Goal: Task Accomplishment & Management: Complete application form

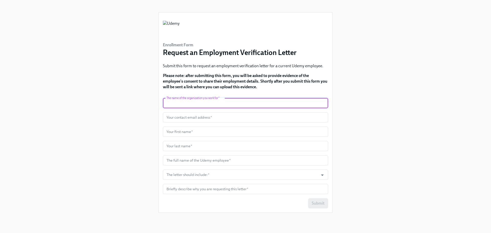
click at [210, 99] on input "text" at bounding box center [245, 103] width 165 height 10
click at [217, 191] on input "text" at bounding box center [245, 189] width 165 height 10
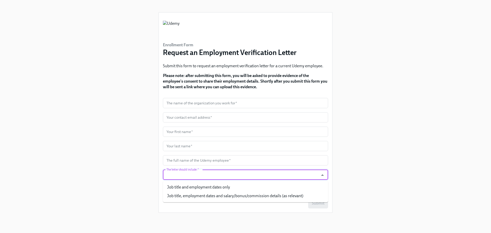
click at [221, 175] on input "The letter should include:   *" at bounding box center [240, 175] width 150 height 10
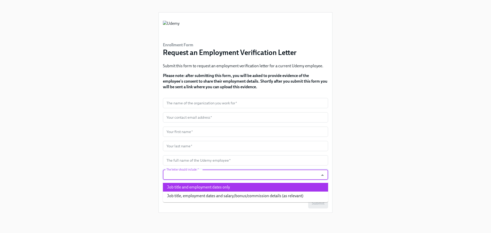
click at [236, 189] on li "Job title and employment dates only" at bounding box center [245, 187] width 165 height 9
type input "Job title and employment dates only"
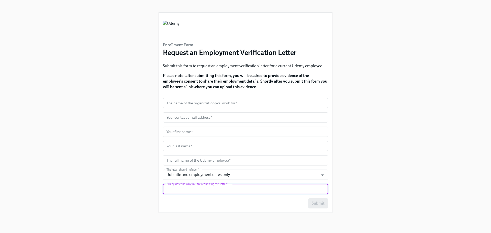
click at [206, 186] on input "text" at bounding box center [245, 189] width 165 height 10
click at [194, 105] on input "text" at bounding box center [245, 103] width 165 height 10
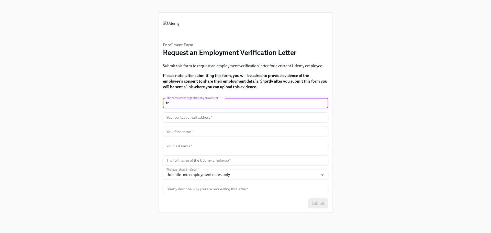
type input "t"
type input "TRUEWORK"
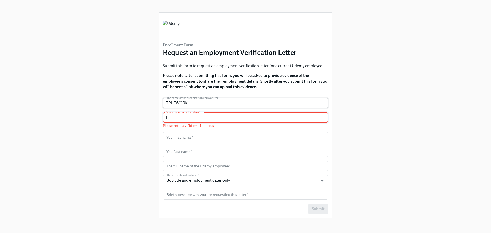
type input "F"
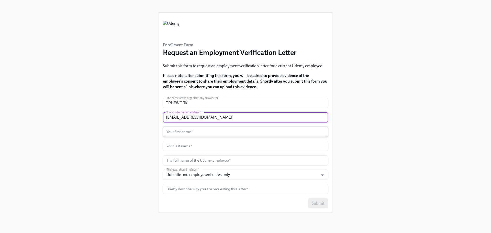
type input "[EMAIL_ADDRESS][DOMAIN_NAME]"
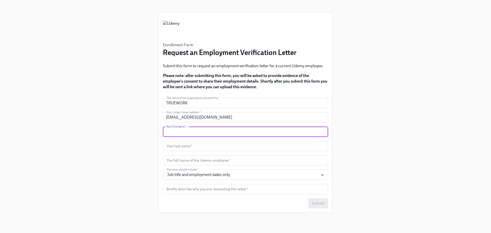
click at [192, 133] on input "text" at bounding box center [245, 132] width 165 height 10
type input "Femie"
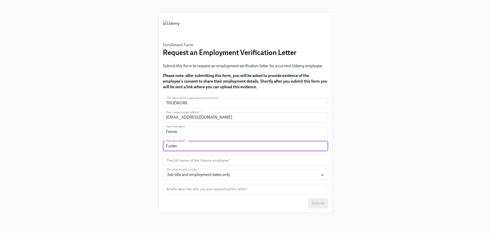
paste input "[PERSON_NAME]"
click at [192, 158] on input "text" at bounding box center [245, 160] width 165 height 10
click at [215, 148] on input "Fuster [PERSON_NAME]" at bounding box center [245, 146] width 165 height 10
drag, startPoint x: 190, startPoint y: 148, endPoint x: 162, endPoint y: 146, distance: 27.9
click at [162, 146] on div "Enrollment Form Request an Employment Verification Letter Submit this form to r…" at bounding box center [245, 113] width 173 height 200
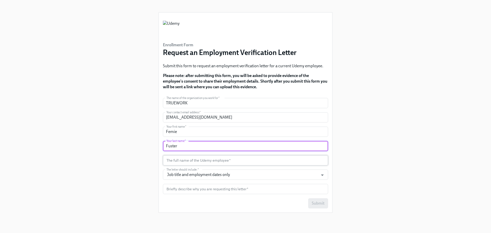
type input "Fuster"
click at [193, 163] on input "text" at bounding box center [245, 160] width 165 height 10
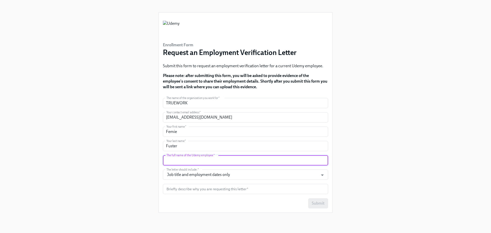
paste input "[PERSON_NAME]"
type input "[PERSON_NAME]"
click at [121, 166] on div "Enrollment Form Request an Employment Verification Letter Submit this form to r…" at bounding box center [245, 110] width 466 height 221
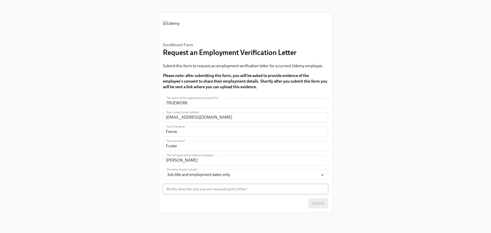
click at [191, 188] on input "text" at bounding box center [245, 189] width 165 height 10
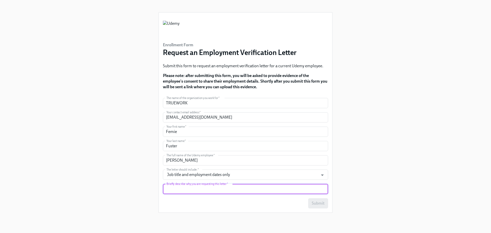
paste input "Background Check / Employment Screen"
type input "Background Check / Employment Screen"
click at [401, 162] on div "Enrollment Form Request an Employment Verification Letter Submit this form to r…" at bounding box center [245, 110] width 466 height 221
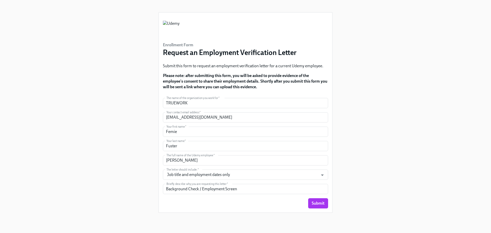
click at [236, 71] on div "Submit this form to request an employment verification letter for a current Ude…" at bounding box center [245, 76] width 165 height 27
click at [226, 89] on p "Please note: after submitting this form, you will be asked to provide evidence …" at bounding box center [245, 81] width 165 height 17
click at [325, 93] on div "Enrollment Form Request an Employment Verification Letter Submit this form to r…" at bounding box center [245, 55] width 165 height 77
click at [314, 202] on span "Submit" at bounding box center [318, 203] width 13 height 5
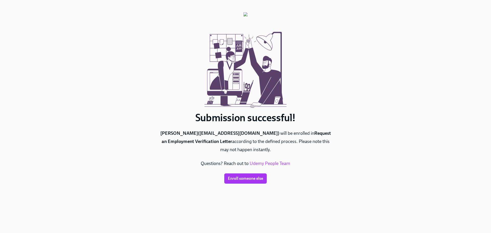
click at [354, 174] on div "Submission successful! [PERSON_NAME] ( [EMAIL_ADDRESS][DOMAIN_NAME] ) will be e…" at bounding box center [245, 110] width 466 height 221
click at [374, 145] on div "Submission successful! [PERSON_NAME] ( [EMAIL_ADDRESS][DOMAIN_NAME] ) will be e…" at bounding box center [245, 110] width 466 height 221
click at [359, 149] on div "Submission successful! [PERSON_NAME] ( [EMAIL_ADDRESS][DOMAIN_NAME] ) will be e…" at bounding box center [245, 110] width 466 height 221
click at [370, 151] on div "Submission successful! [PERSON_NAME] ( [EMAIL_ADDRESS][DOMAIN_NAME] ) will be e…" at bounding box center [245, 110] width 466 height 221
click at [335, 114] on div "Submission successful! [PERSON_NAME] ( [EMAIL_ADDRESS][DOMAIN_NAME] ) will be e…" at bounding box center [245, 110] width 466 height 221
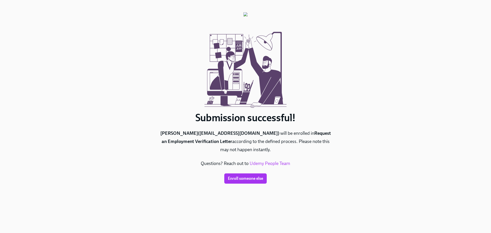
click at [367, 114] on div "Submission successful! [PERSON_NAME] ( [EMAIL_ADDRESS][DOMAIN_NAME] ) will be e…" at bounding box center [245, 110] width 466 height 221
click at [361, 149] on div "Submission successful! [PERSON_NAME] ( [EMAIL_ADDRESS][DOMAIN_NAME] ) will be e…" at bounding box center [245, 110] width 466 height 221
click at [268, 150] on p "[PERSON_NAME] ( [EMAIL_ADDRESS][DOMAIN_NAME] ) will be enrolled in Request an E…" at bounding box center [246, 141] width 174 height 25
click at [288, 148] on p "[PERSON_NAME] ( [EMAIL_ADDRESS][DOMAIN_NAME] ) will be enrolled in Request an E…" at bounding box center [246, 141] width 174 height 25
click at [338, 148] on div "Submission successful! [PERSON_NAME] ( [EMAIL_ADDRESS][DOMAIN_NAME] ) will be e…" at bounding box center [245, 110] width 466 height 221
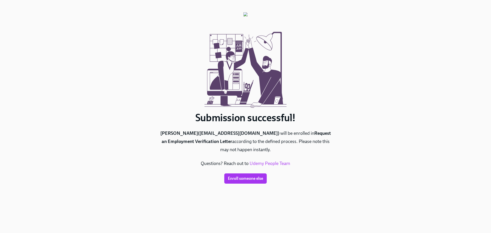
click at [338, 148] on div "Submission successful! [PERSON_NAME] ( [EMAIL_ADDRESS][DOMAIN_NAME] ) will be e…" at bounding box center [245, 110] width 466 height 221
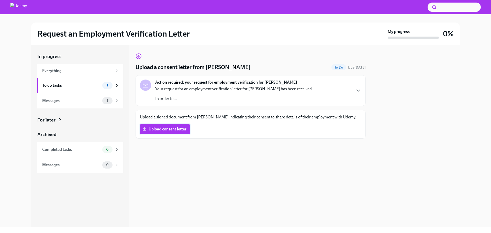
click at [176, 132] on span "Upload consent letter" at bounding box center [164, 129] width 43 height 5
click at [0, 0] on input "Upload consent letter" at bounding box center [0, 0] width 0 height 0
click at [263, 168] on div "Upload a consent letter from [PERSON_NAME] To Do Due [DATE] Action required: yo…" at bounding box center [251, 136] width 230 height 182
click at [277, 170] on div "Upload a consent letter from [PERSON_NAME] To Do Due [DATE] Action required: yo…" at bounding box center [251, 136] width 230 height 182
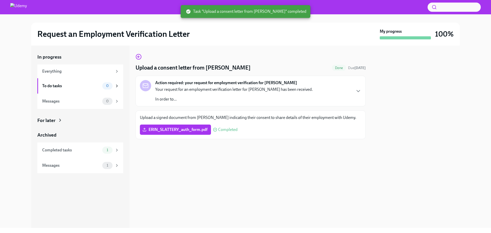
click at [277, 162] on div "Upload a consent letter from [PERSON_NAME] Done Due [DATE] Action required: you…" at bounding box center [251, 137] width 230 height 182
click at [256, 162] on div "Upload a consent letter from [PERSON_NAME] Done Due [DATE] Action required: you…" at bounding box center [251, 137] width 230 height 182
click at [268, 162] on div "Upload a consent letter from [PERSON_NAME] Done Due [DATE] Action required: you…" at bounding box center [251, 137] width 230 height 182
